Goal: Contribute content

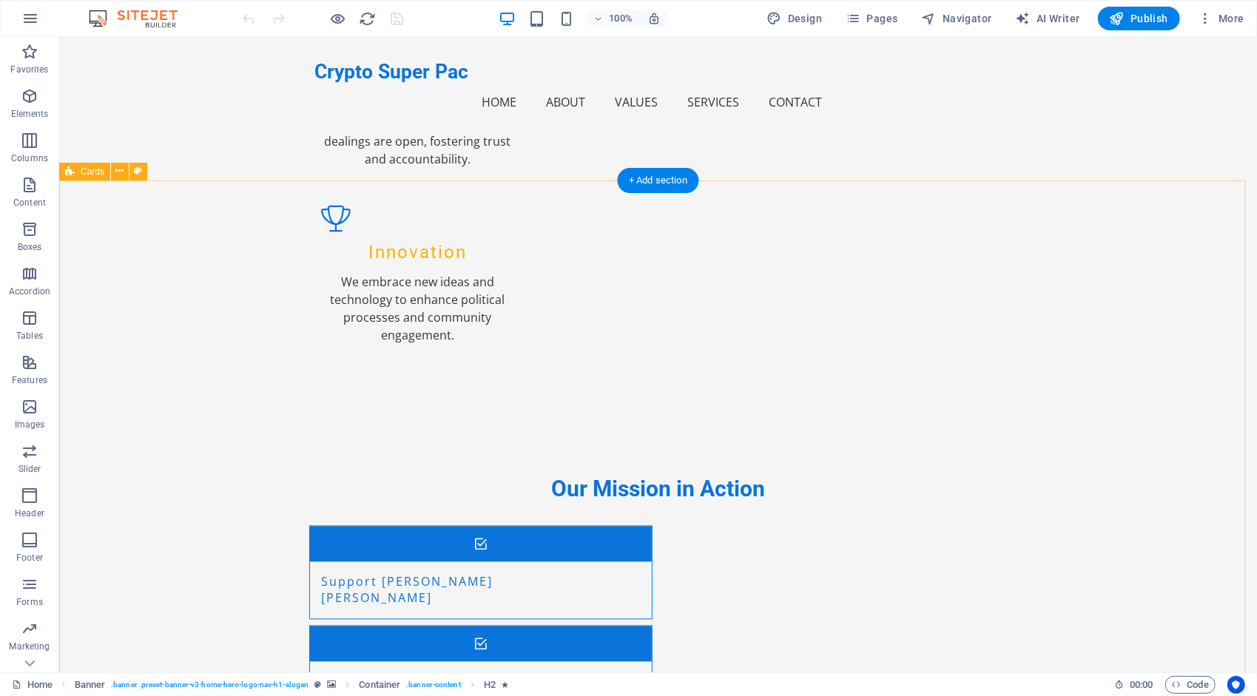
scroll to position [3166, 0]
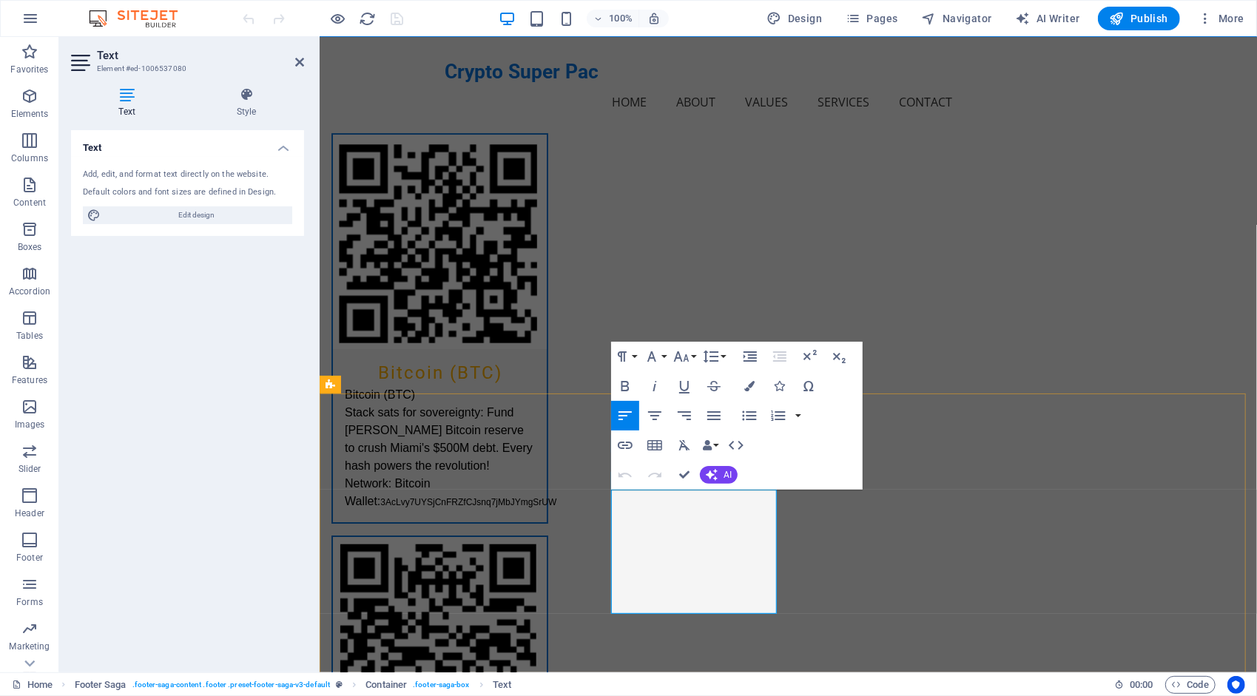
drag, startPoint x: 613, startPoint y: 529, endPoint x: 764, endPoint y: 554, distance: 153.0
click at [752, 383] on icon "button" at bounding box center [749, 386] width 10 height 10
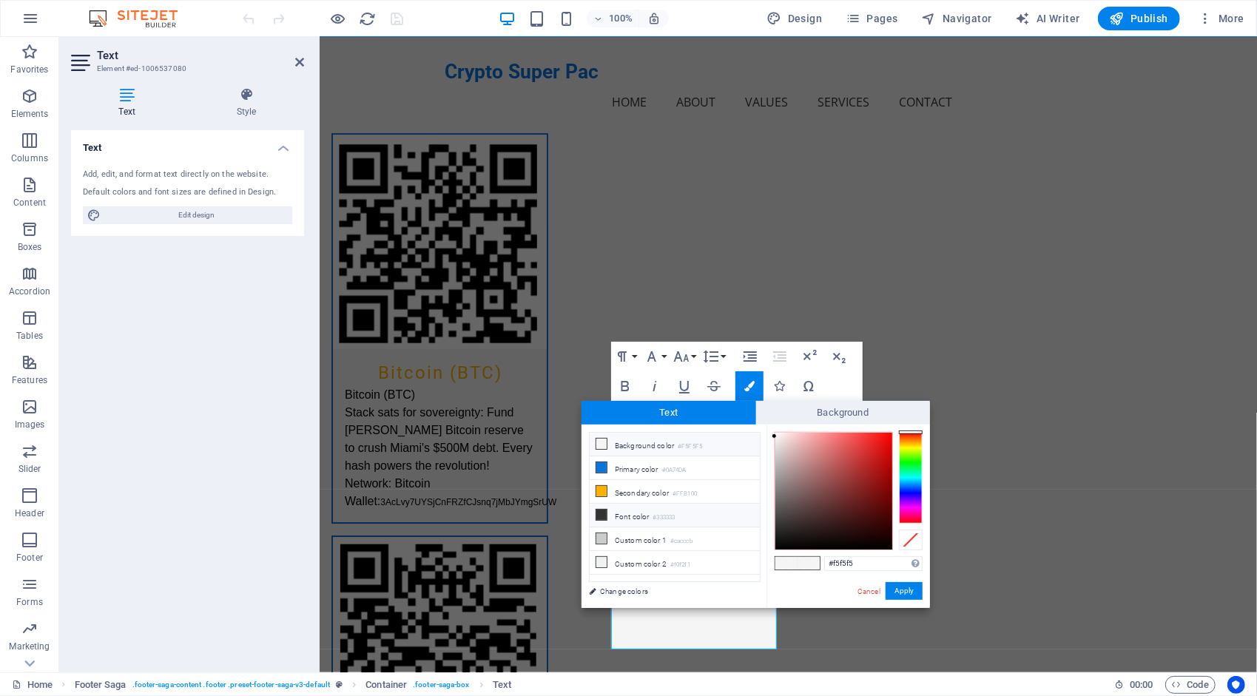
click at [617, 508] on li "Font color #333333" at bounding box center [675, 516] width 170 height 24
type input "#333333"
click at [911, 593] on button "Apply" at bounding box center [903, 591] width 37 height 18
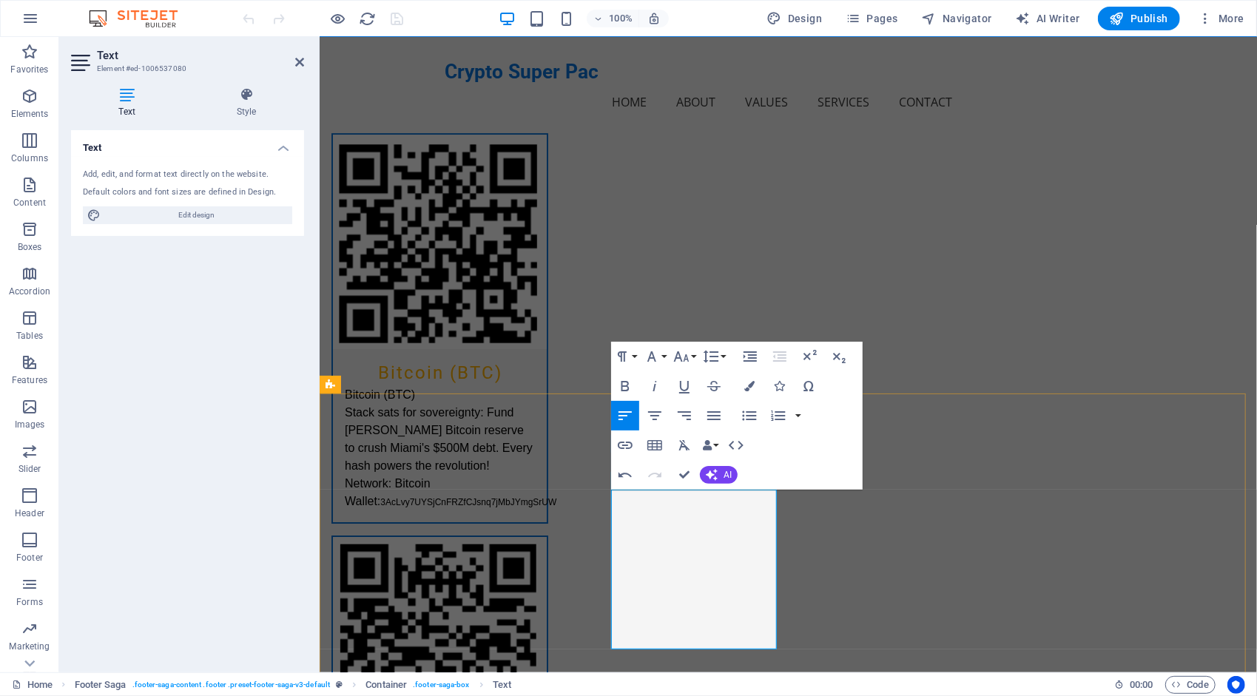
drag, startPoint x: 671, startPoint y: 587, endPoint x: 632, endPoint y: 580, distance: 39.8
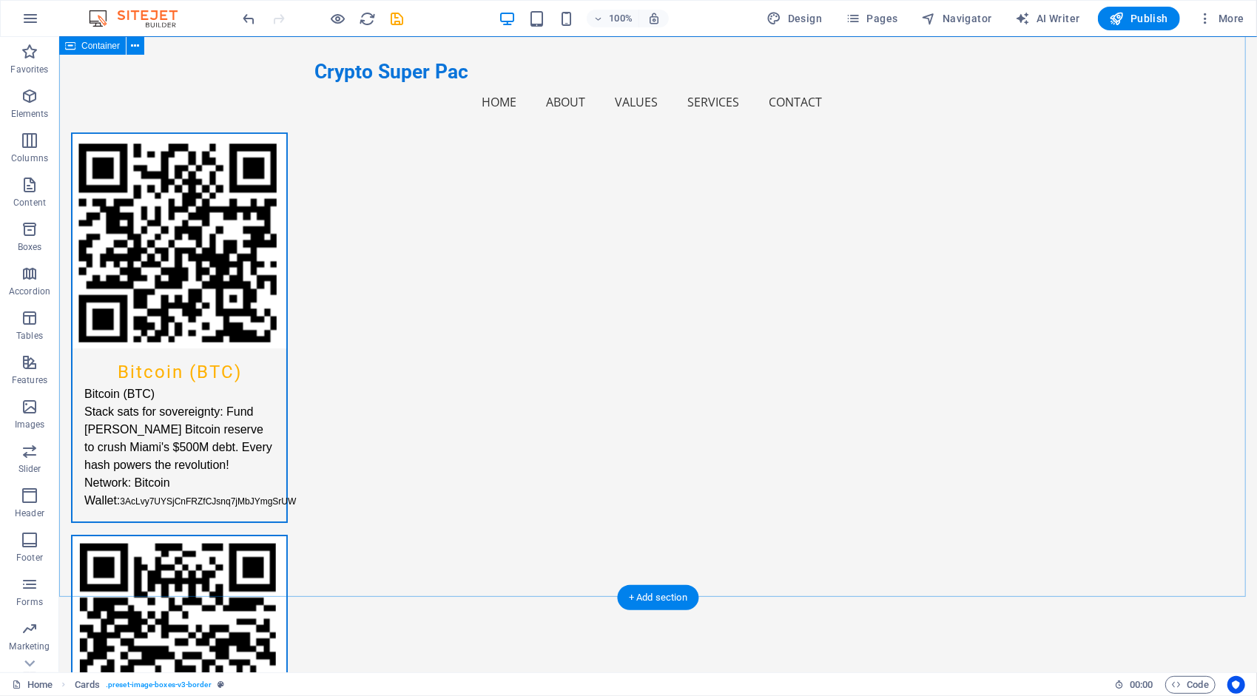
scroll to position [3184, 0]
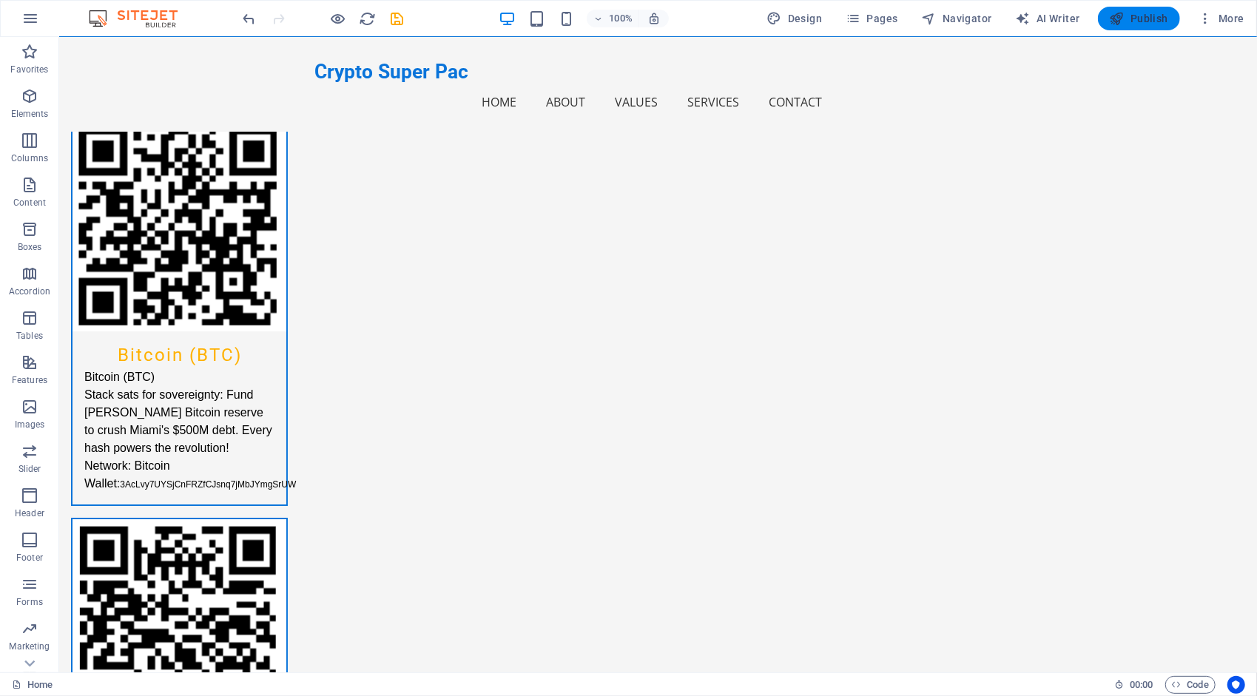
click at [1145, 15] on span "Publish" at bounding box center [1139, 18] width 58 height 15
checkbox input "false"
